Goal: Transaction & Acquisition: Purchase product/service

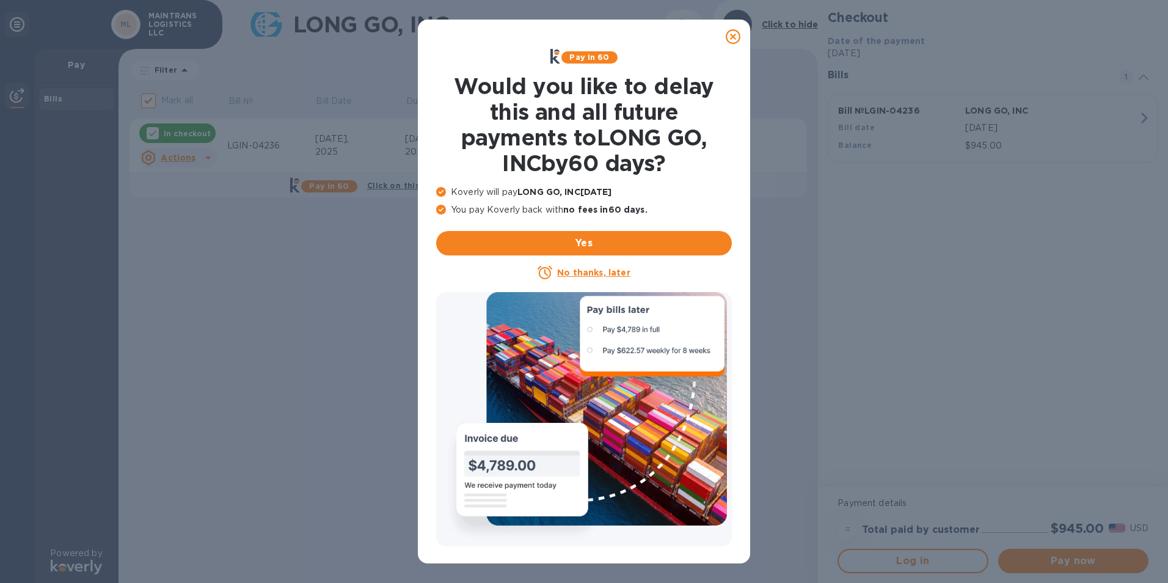
click at [580, 274] on u "No thanks, later" at bounding box center [593, 272] width 73 height 10
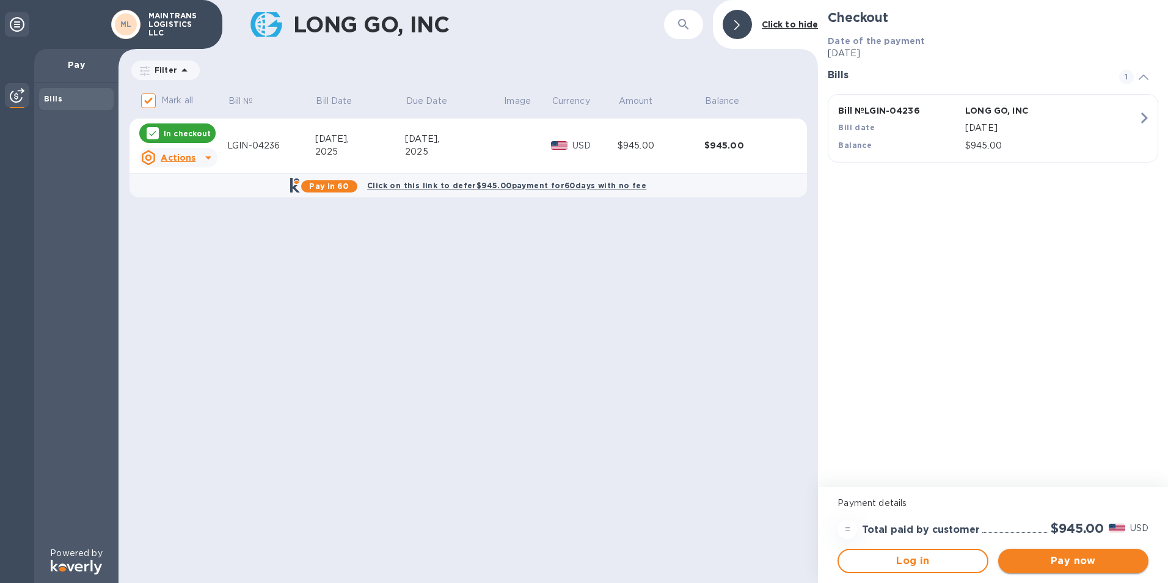
click at [1105, 552] on button "Pay now" at bounding box center [1073, 560] width 150 height 24
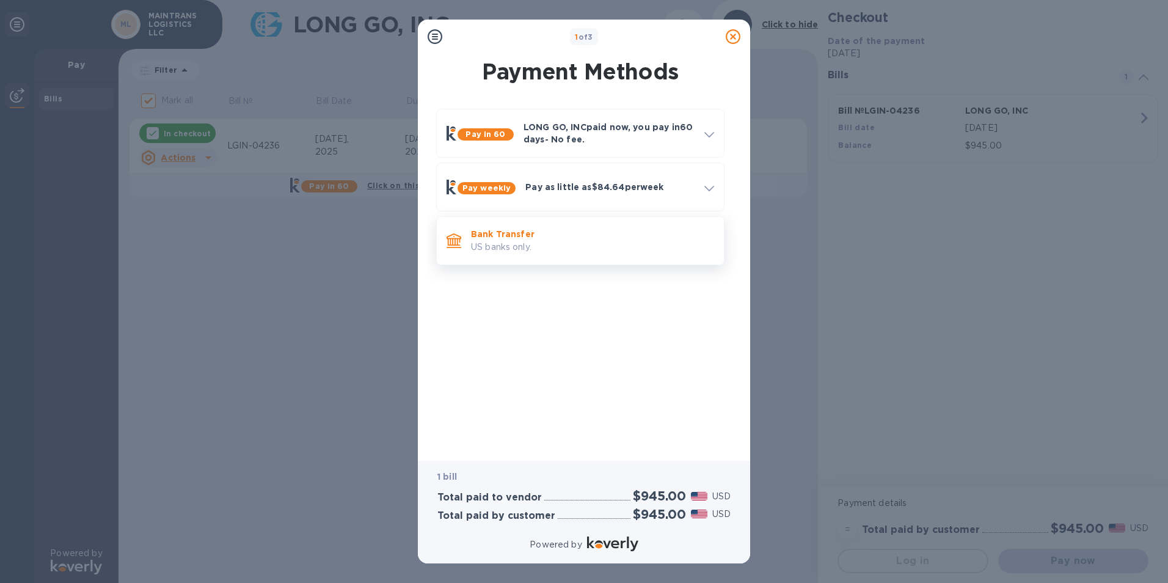
click at [496, 237] on p "Bank Transfer" at bounding box center [592, 234] width 243 height 12
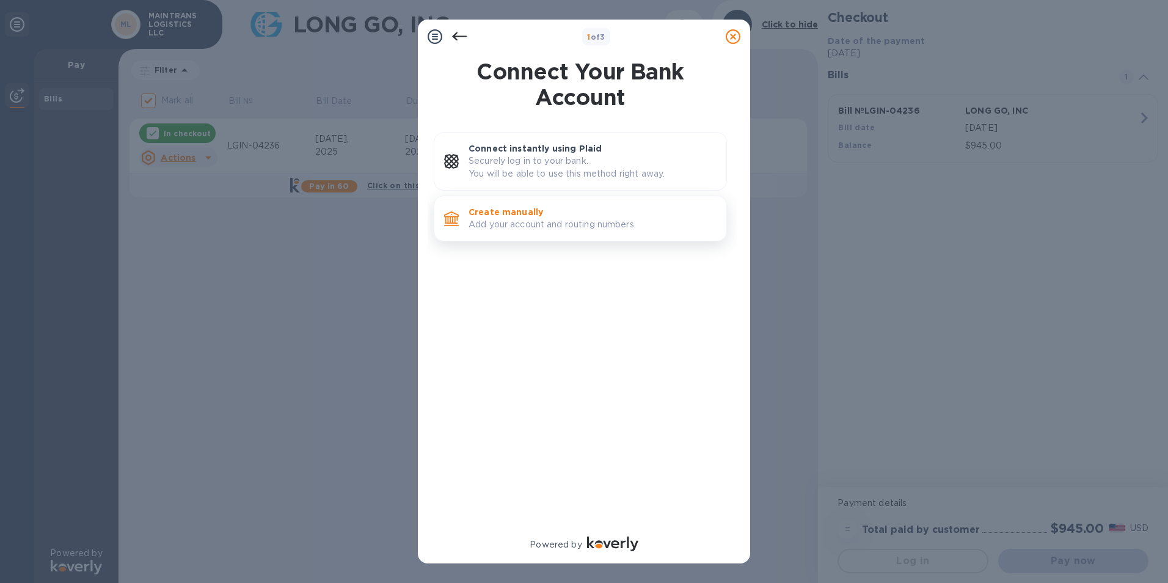
click at [527, 214] on p "Create manually" at bounding box center [592, 212] width 248 height 12
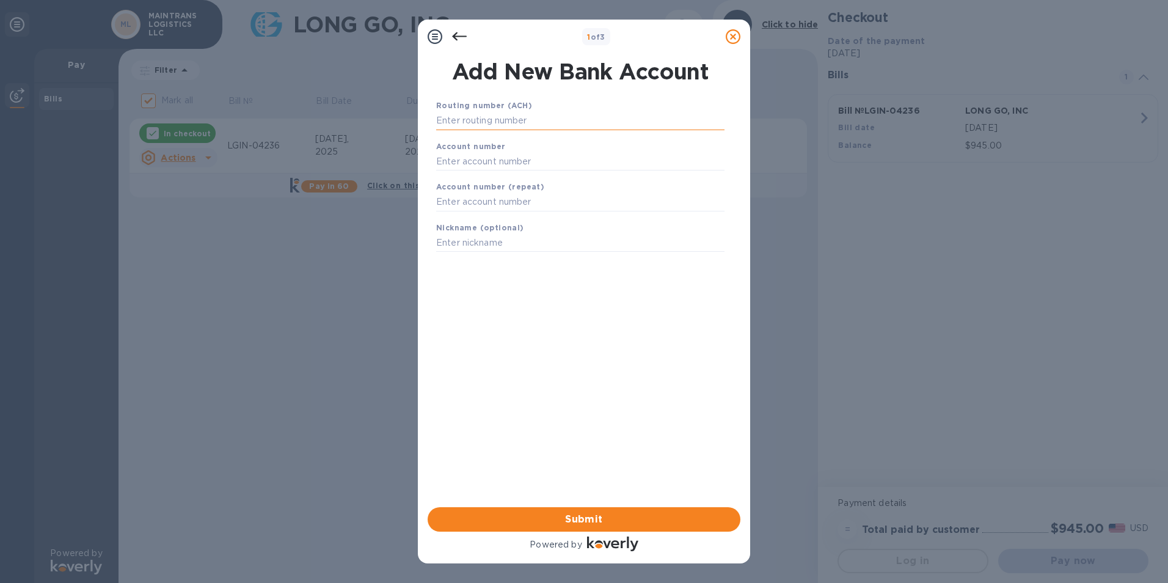
click at [489, 121] on input "text" at bounding box center [580, 121] width 288 height 18
click at [504, 125] on input "text" at bounding box center [580, 121] width 288 height 18
drag, startPoint x: 335, startPoint y: 249, endPoint x: 424, endPoint y: 224, distance: 93.2
click at [335, 249] on div "1 of 3 Add New Bank Account Routing number (ACH) Account number Account number …" at bounding box center [584, 291] width 1168 height 583
click at [526, 122] on input "text" at bounding box center [580, 121] width 288 height 18
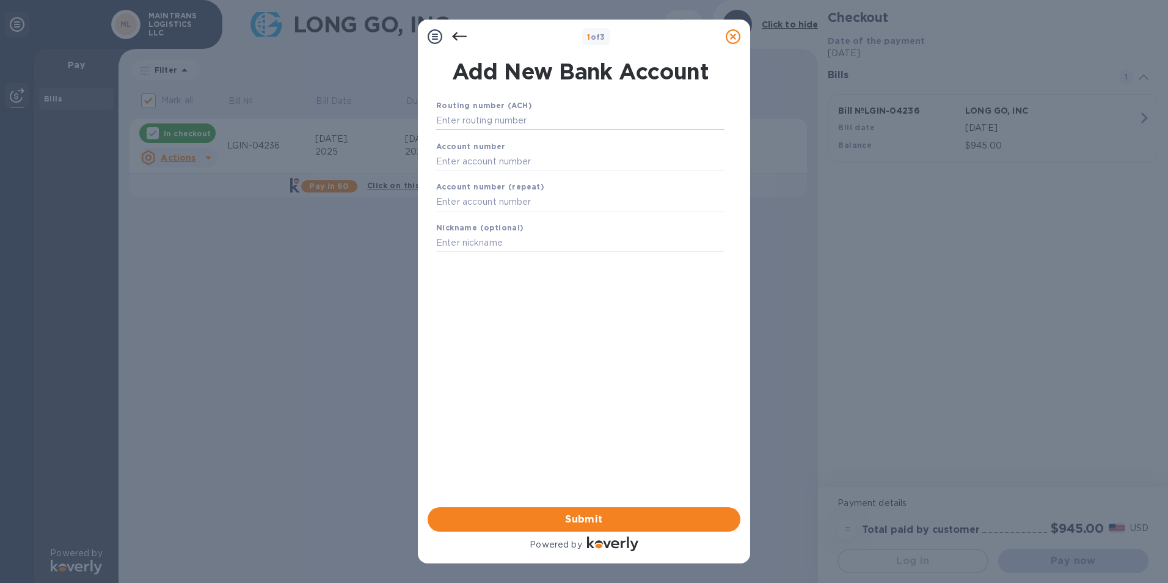
paste input "111000614"
type input "111000614"
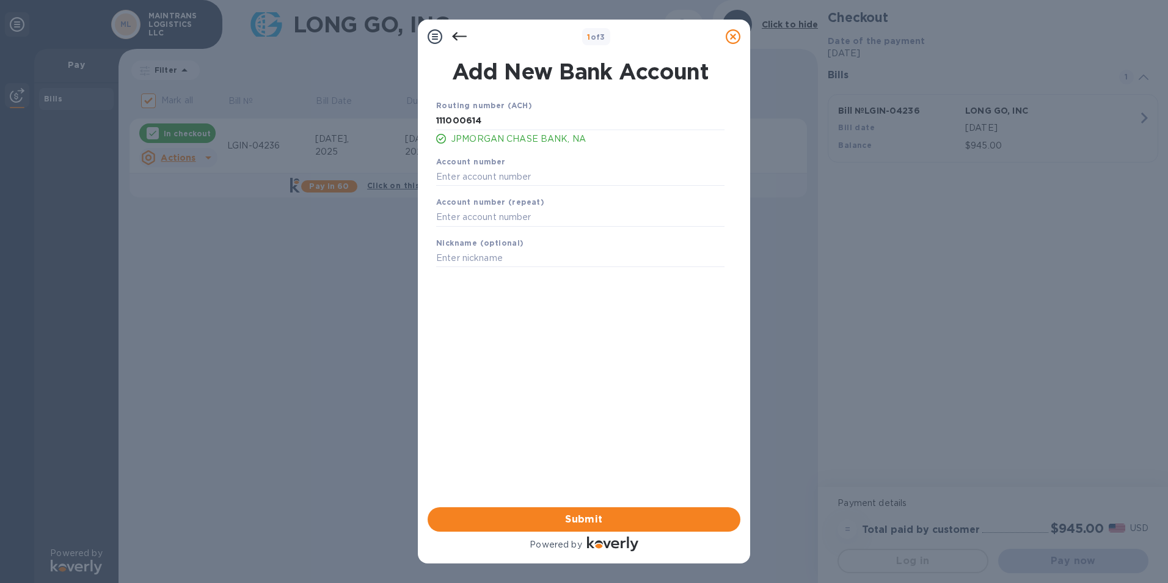
click at [508, 158] on div "Account number" at bounding box center [580, 170] width 298 height 41
click at [503, 173] on input "text" at bounding box center [580, 176] width 288 height 18
paste input "688698151"
type input "688698151"
drag, startPoint x: 501, startPoint y: 206, endPoint x: 501, endPoint y: 216, distance: 9.8
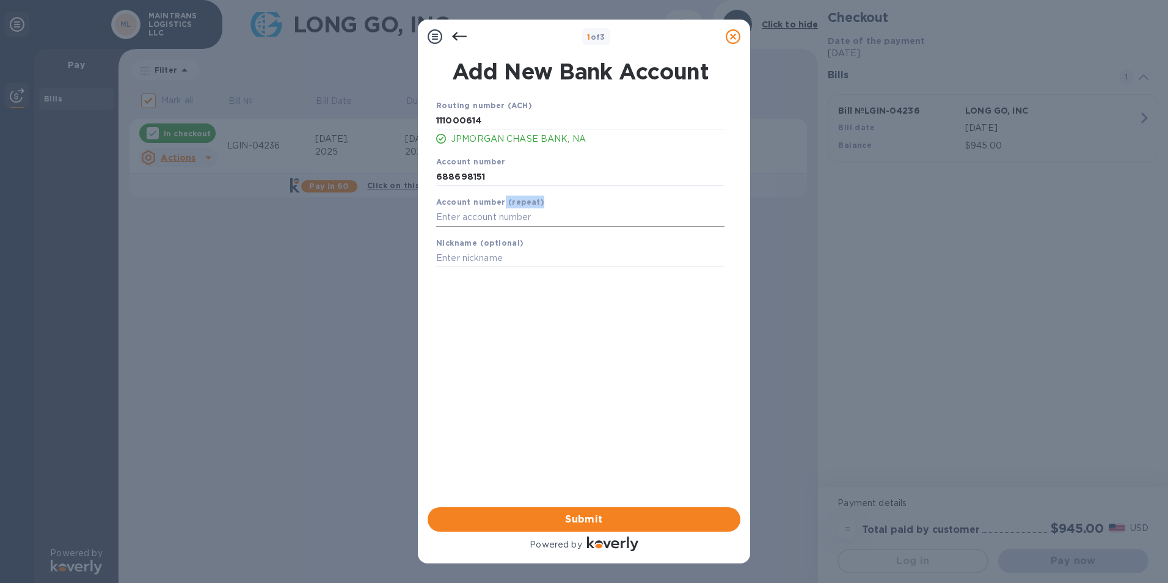
click at [501, 208] on div "Account number (repeat)" at bounding box center [580, 211] width 298 height 41
click at [501, 216] on input "text" at bounding box center [580, 217] width 288 height 18
type input "688698151"
click at [505, 256] on input "text" at bounding box center [580, 258] width 288 height 18
type input "Maintrans International"
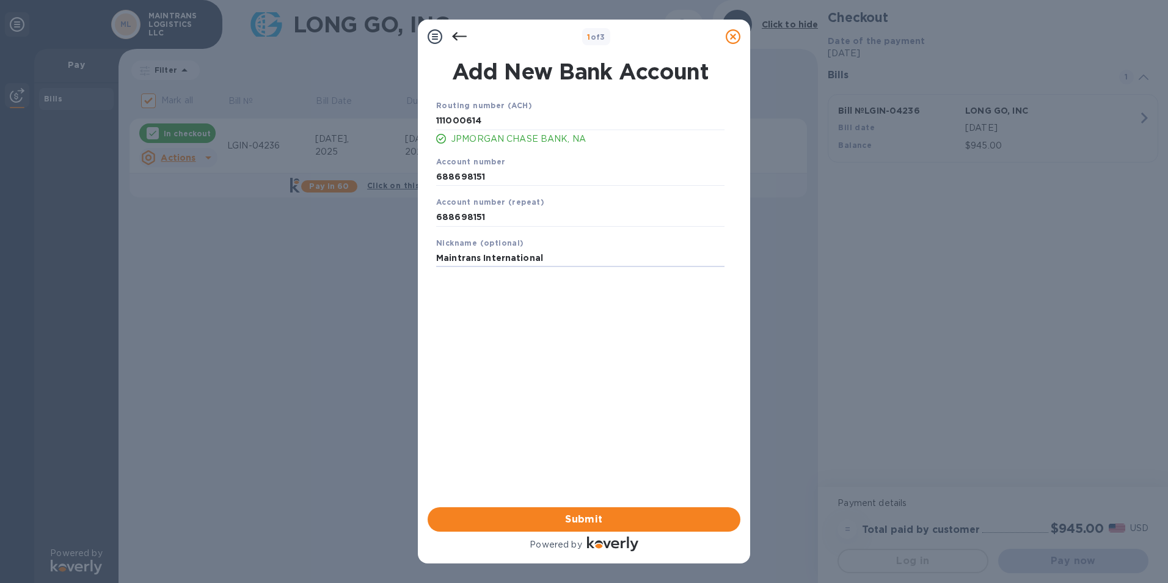
click at [520, 343] on div "Routing number (ACH) [US_BANK_ROUTING_MICR] JPMORGAN CHASE BANK, NA Account num…" at bounding box center [580, 287] width 313 height 396
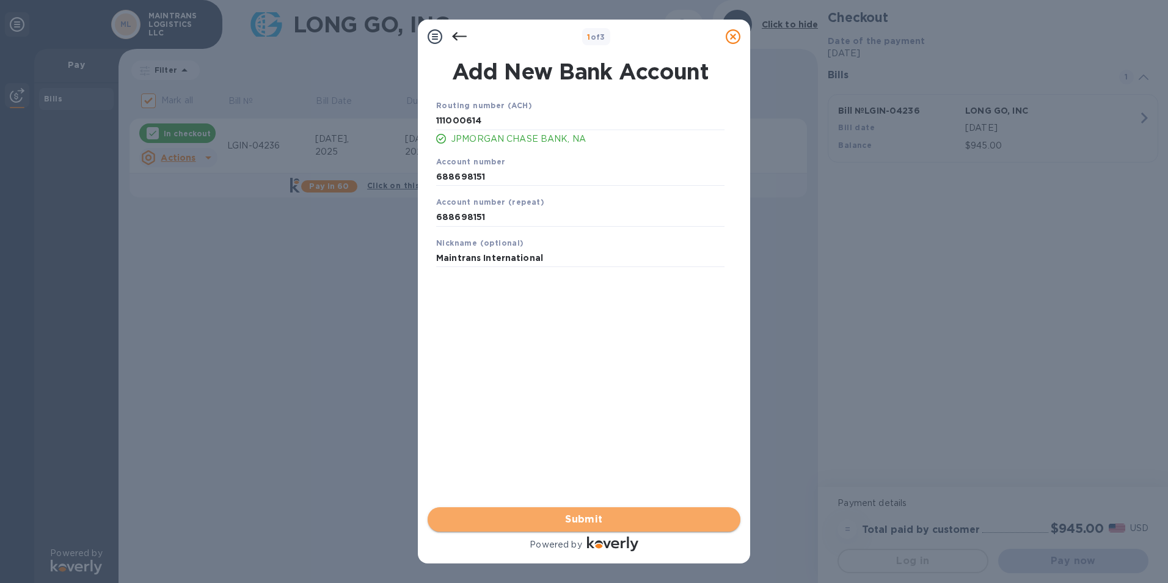
click at [620, 528] on button "Submit" at bounding box center [583, 519] width 313 height 24
